Goal: Information Seeking & Learning: Learn about a topic

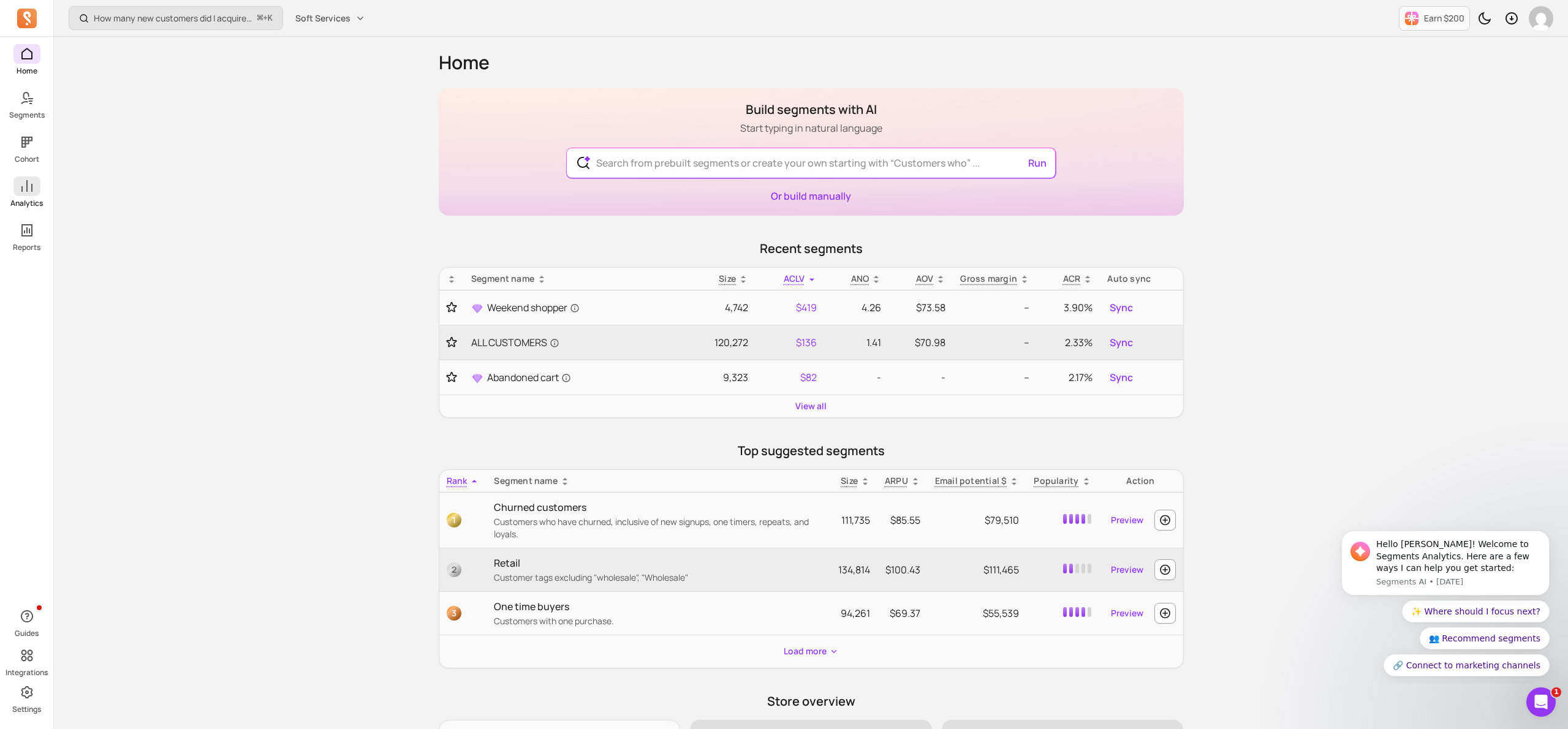
click at [33, 190] on icon at bounding box center [27, 186] width 15 height 15
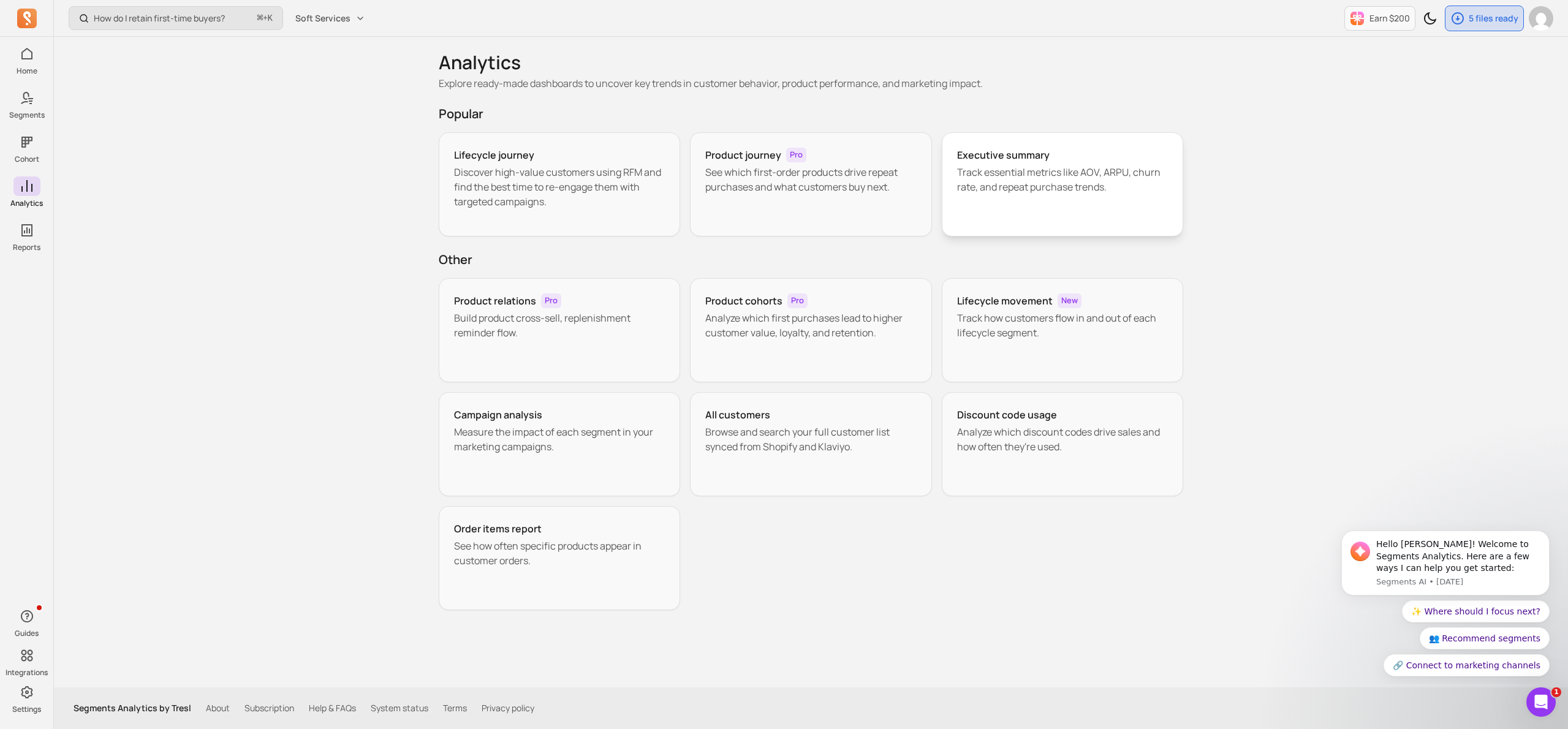
click at [1037, 181] on p "Track essential metrics like AOV, ARPU, churn rate, and repeat purchase trends." at bounding box center [1063, 179] width 212 height 29
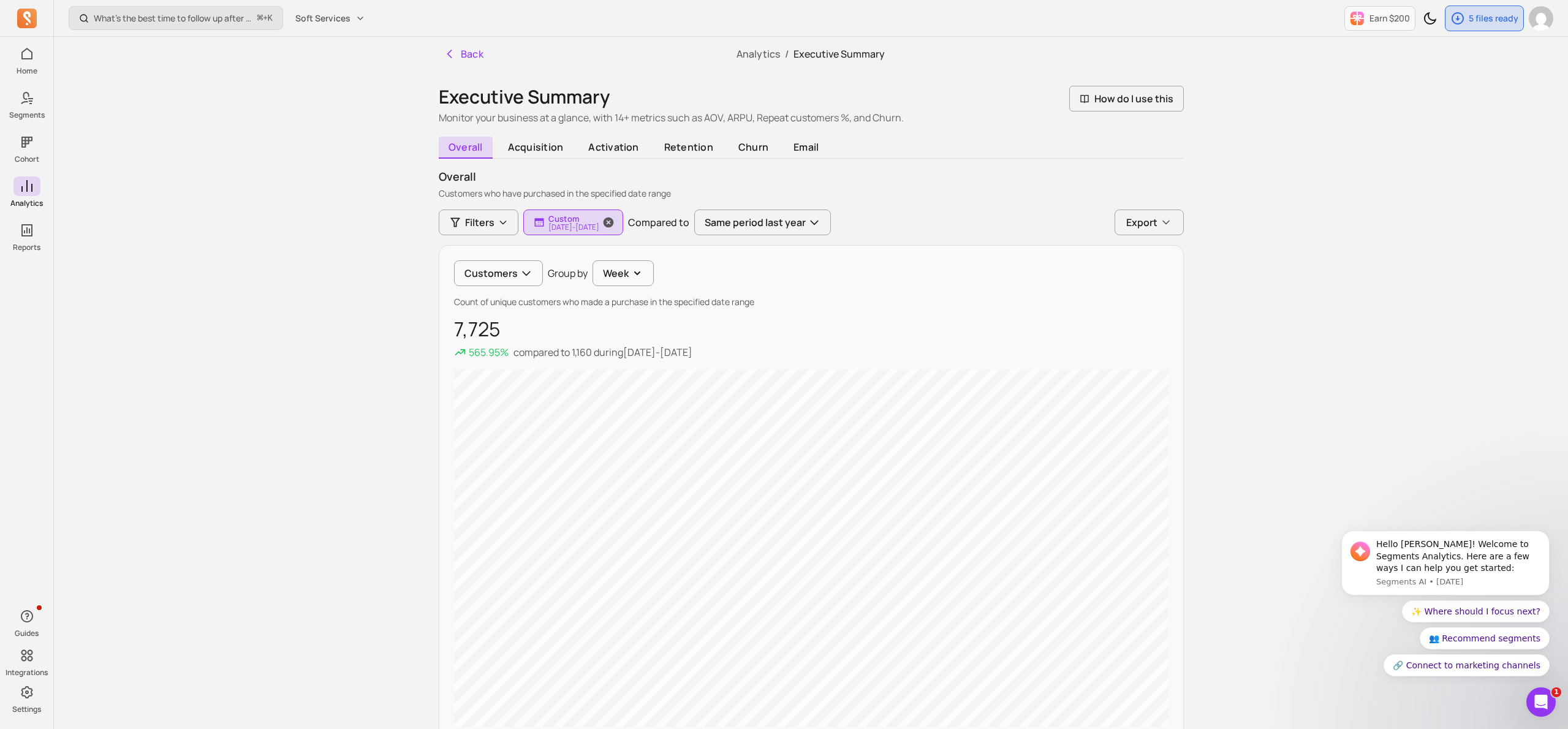
click at [578, 219] on p "Custom" at bounding box center [574, 219] width 50 height 10
select select "2022"
select select "March"
click at [588, 292] on input "[DATE]" at bounding box center [567, 290] width 72 height 24
click at [527, 323] on select "2000 2001 2002 2003 2004 2005 2006 2007 2008 2009 2010 2011 2012 2013 2014 2015…" at bounding box center [532, 323] width 43 height 20
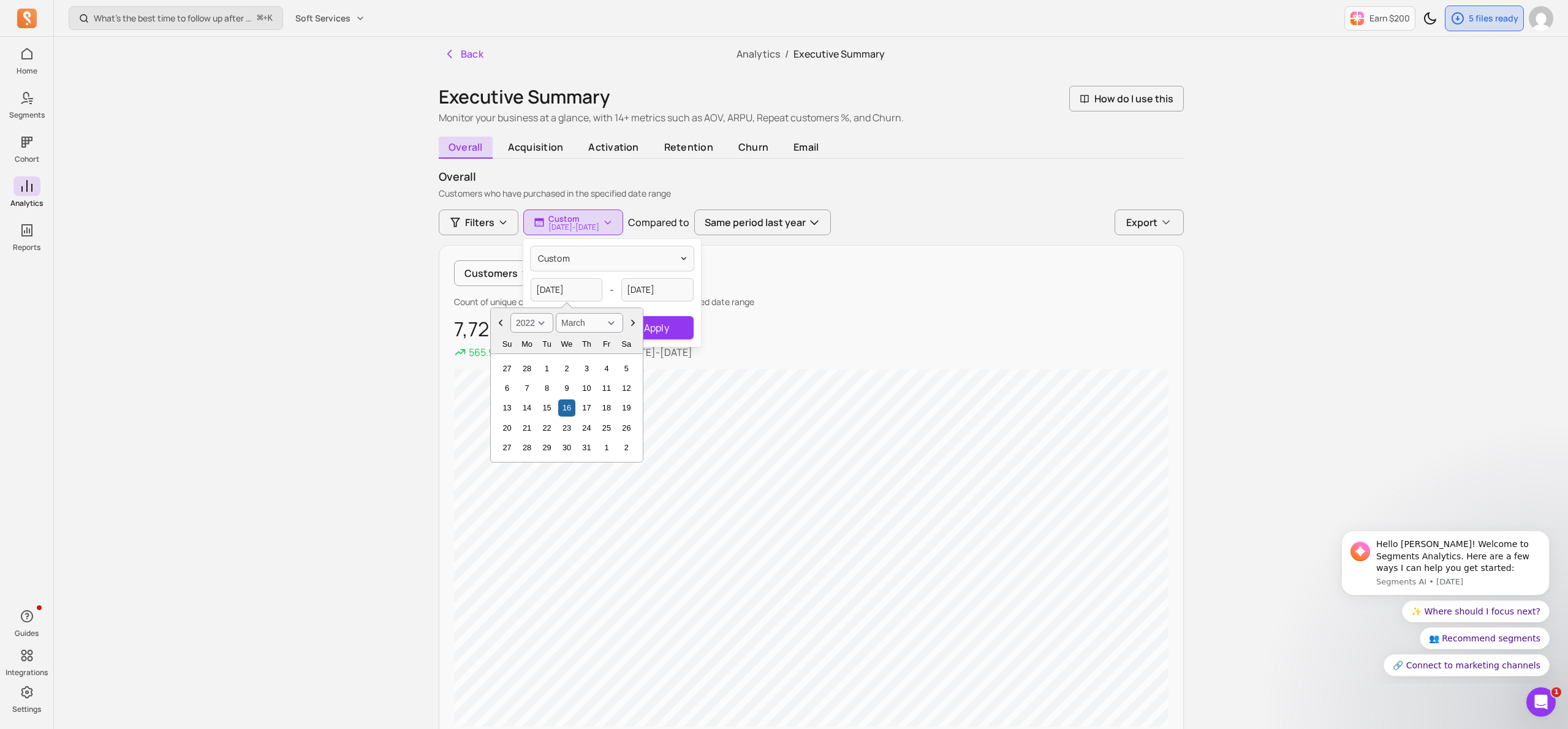
select select "2024"
click at [497, 323] on icon "Choose Date" at bounding box center [500, 322] width 12 height 12
select select "January"
click at [528, 365] on div "1" at bounding box center [527, 369] width 16 height 16
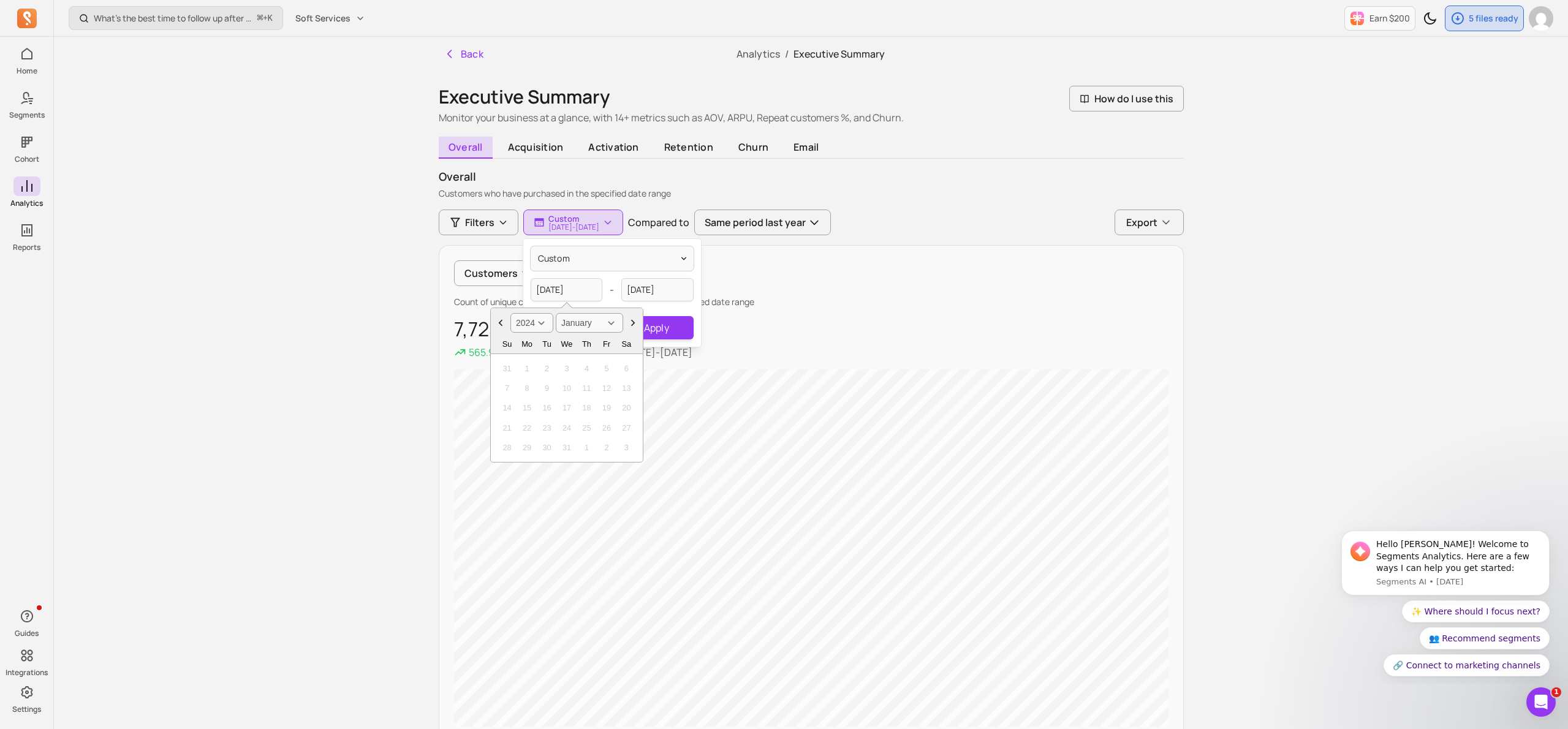
click at [527, 368] on div "1" at bounding box center [527, 369] width 16 height 16
click at [650, 271] on div "Custom 2022-03-[DATE] 2000 2001 2002 2003 2004 2005 2006 2007 2008 2009 2010 20…" at bounding box center [612, 293] width 177 height 107
click at [631, 287] on input "[DATE]" at bounding box center [657, 290] width 72 height 24
select select "2022"
select select "June"
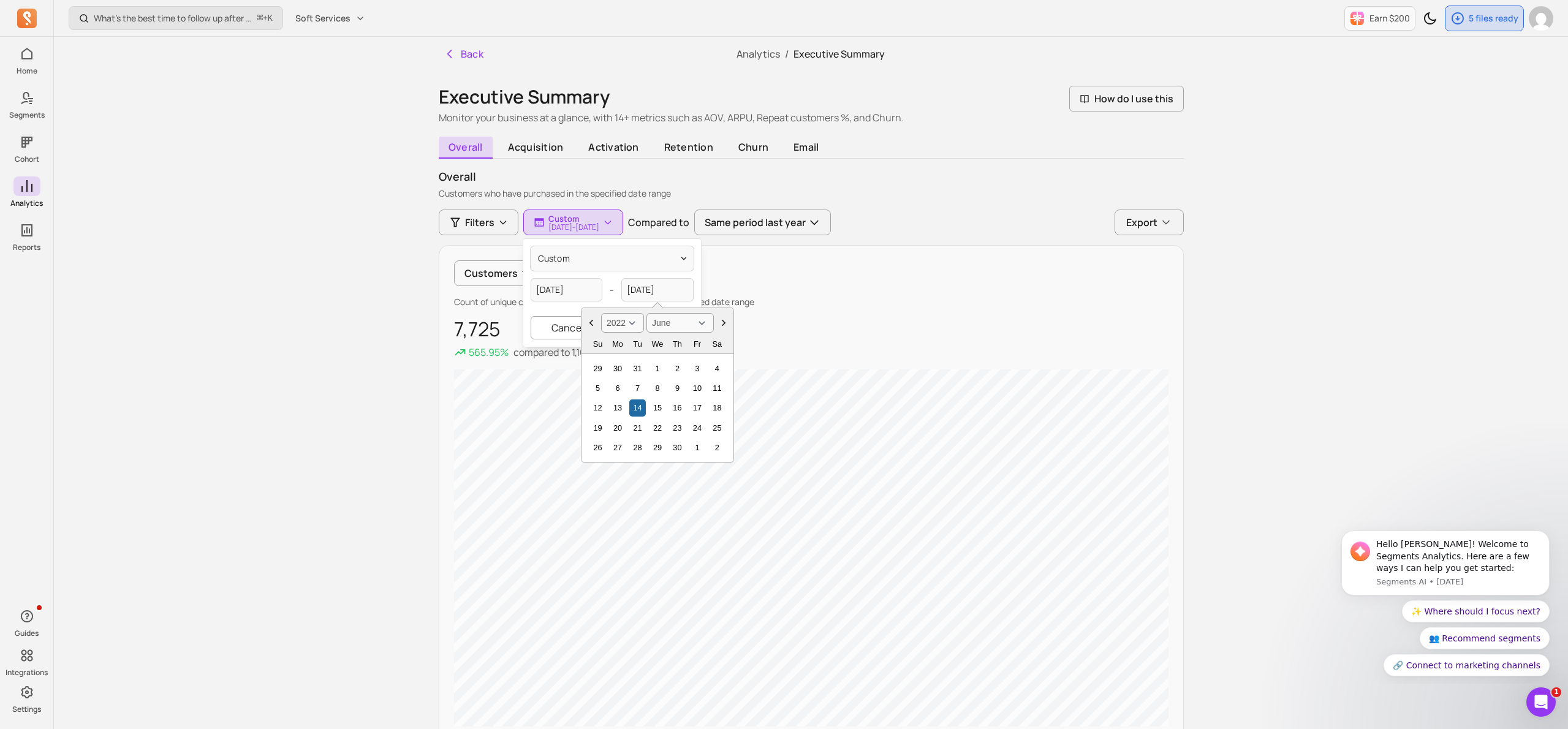
click at [626, 325] on select "2000 2001 2002 2003 2004 2005 2006 2007 2008 2009 2010 2011 2012 2013 2014 2015…" at bounding box center [622, 323] width 43 height 20
select select "2025"
click at [723, 322] on icon "Choose Date" at bounding box center [723, 321] width 12 height 12
click at [720, 323] on icon "Choose Date" at bounding box center [723, 321] width 12 height 12
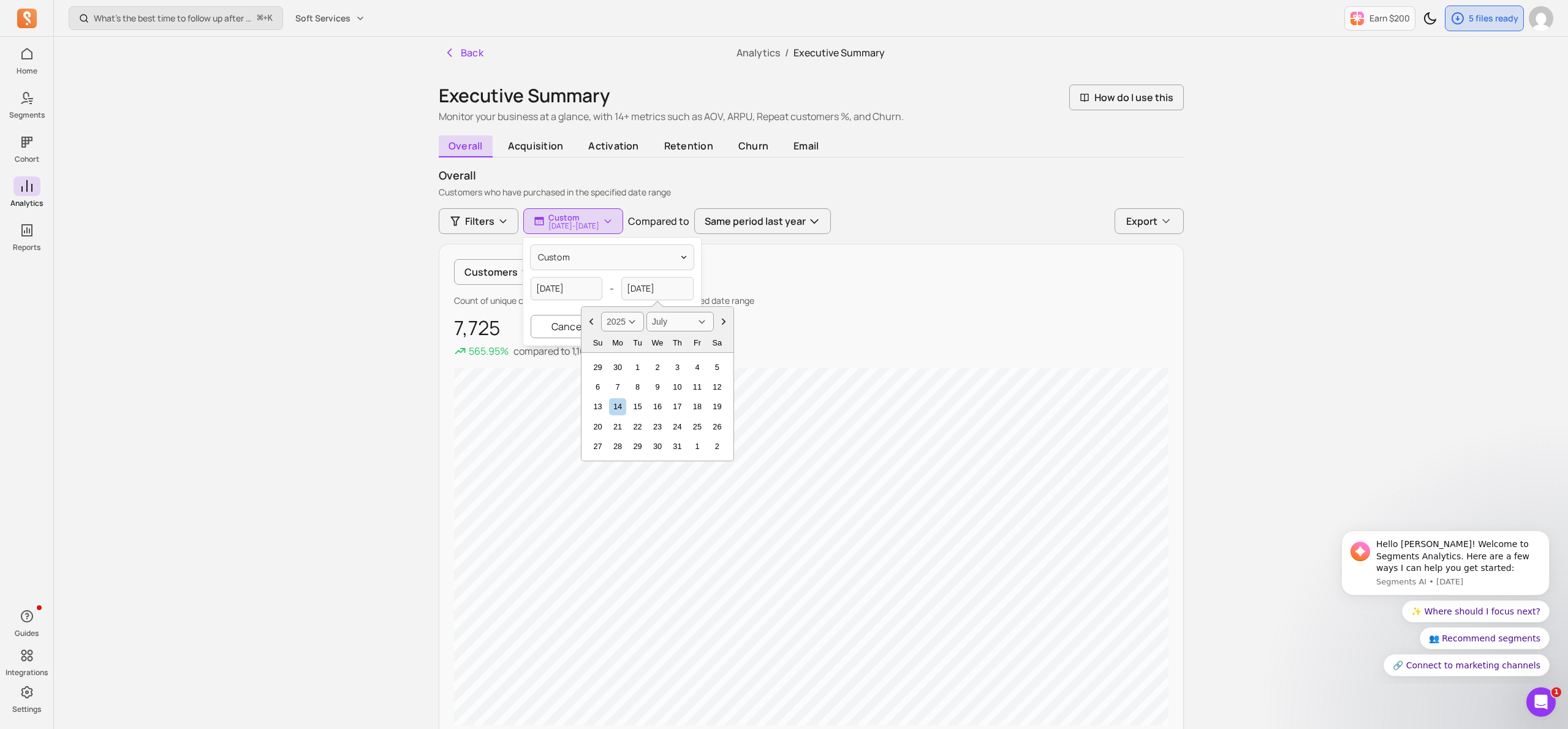
select select "August"
click at [593, 467] on div "31" at bounding box center [598, 466] width 16 height 16
type input "[DATE]"
click at [584, 290] on input "[DATE]" at bounding box center [567, 288] width 72 height 24
select select "2022"
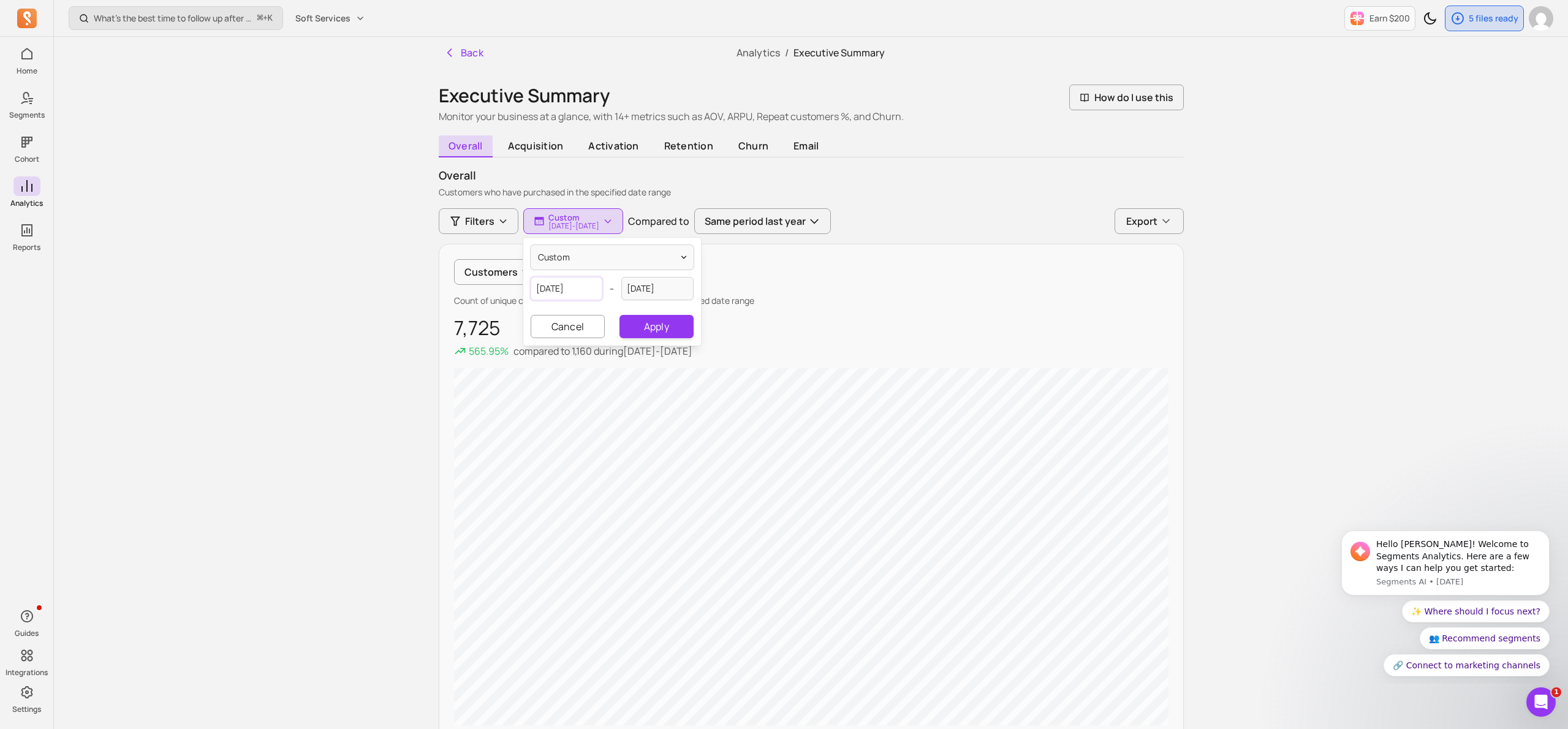
select select "March"
click at [536, 321] on select "2000 2001 2002 2003 2004 2005 2006 2007 2008 2009 2010 2011 2012 2013 2014 2015…" at bounding box center [532, 321] width 43 height 20
select select "2024"
click at [569, 322] on select "January February March April May June July August September October November De…" at bounding box center [589, 321] width 68 height 20
select select "January"
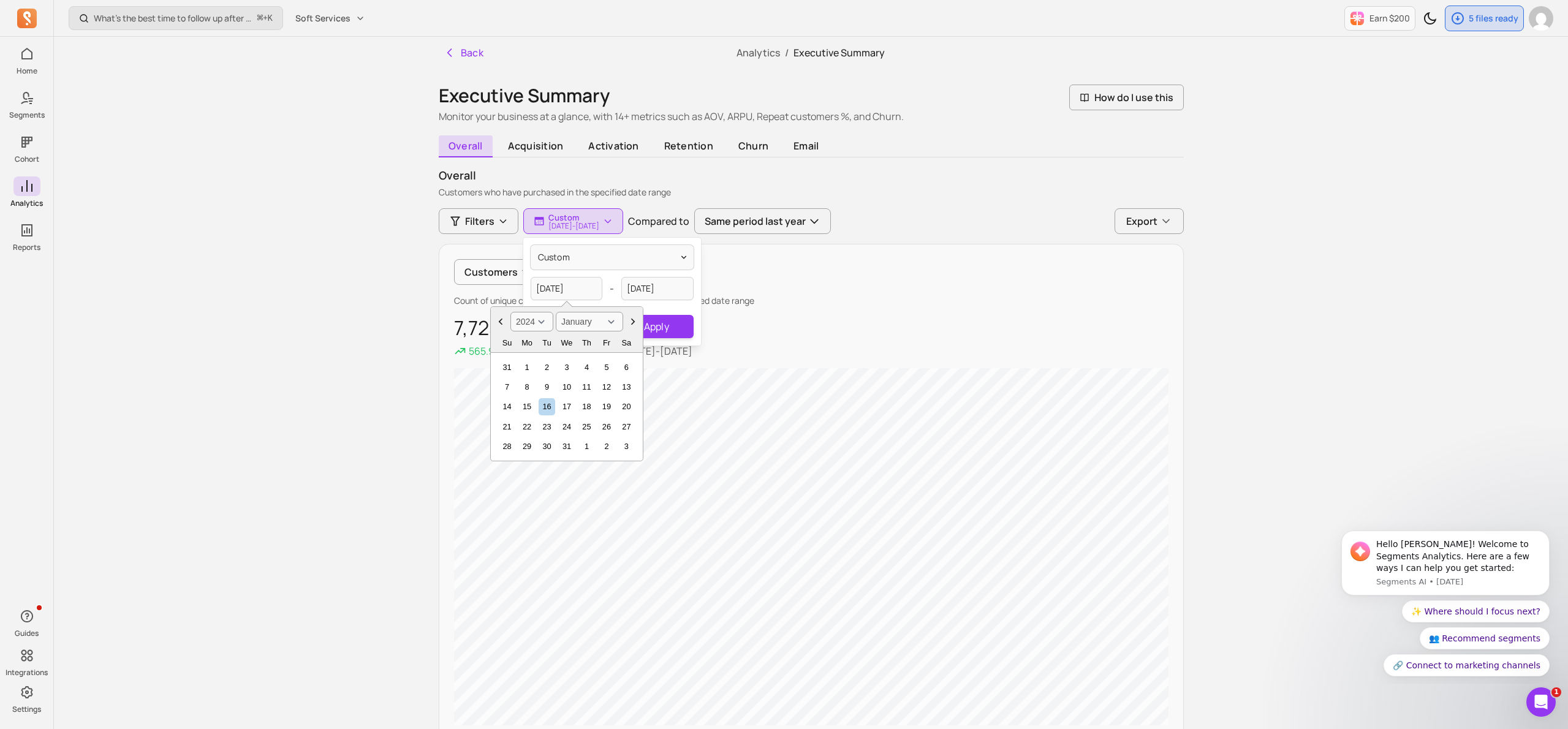
click at [527, 366] on div "1" at bounding box center [527, 367] width 16 height 16
type input "[DATE]"
click at [672, 330] on button "Apply" at bounding box center [656, 326] width 73 height 24
